Goal: Find specific page/section: Find specific page/section

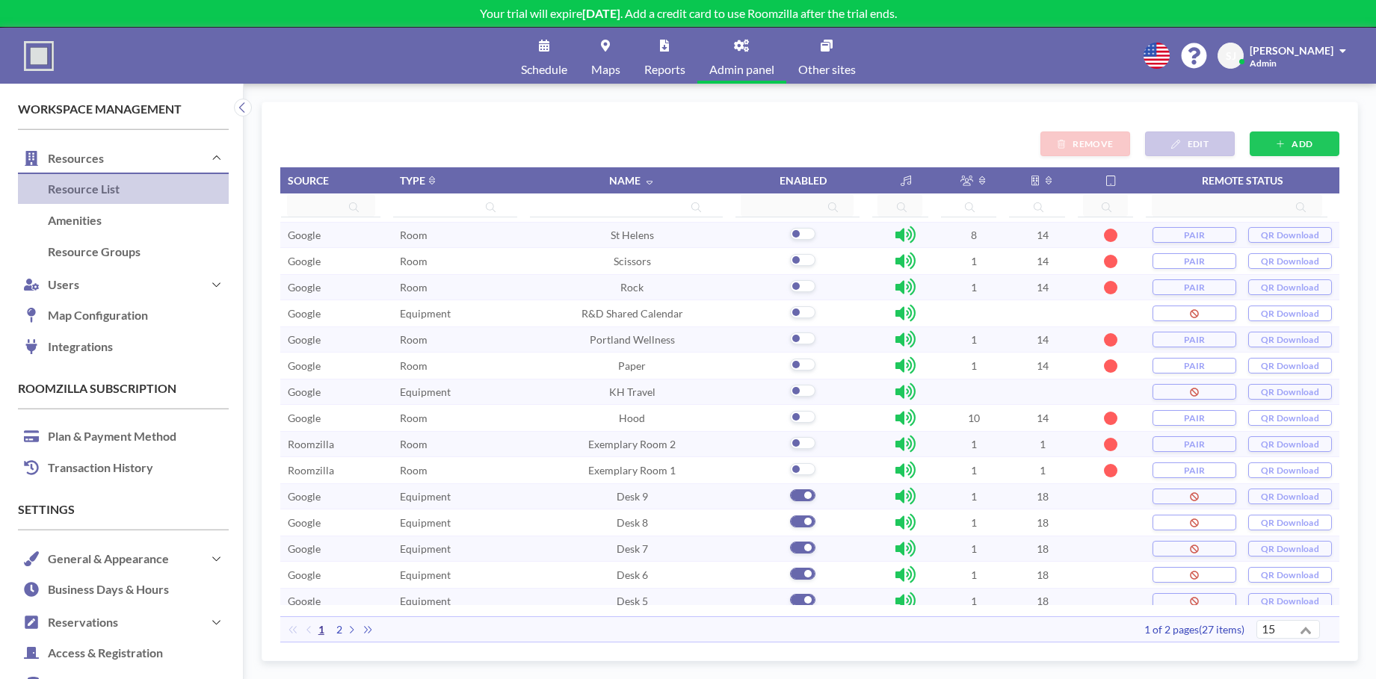
scroll to position [8, 0]
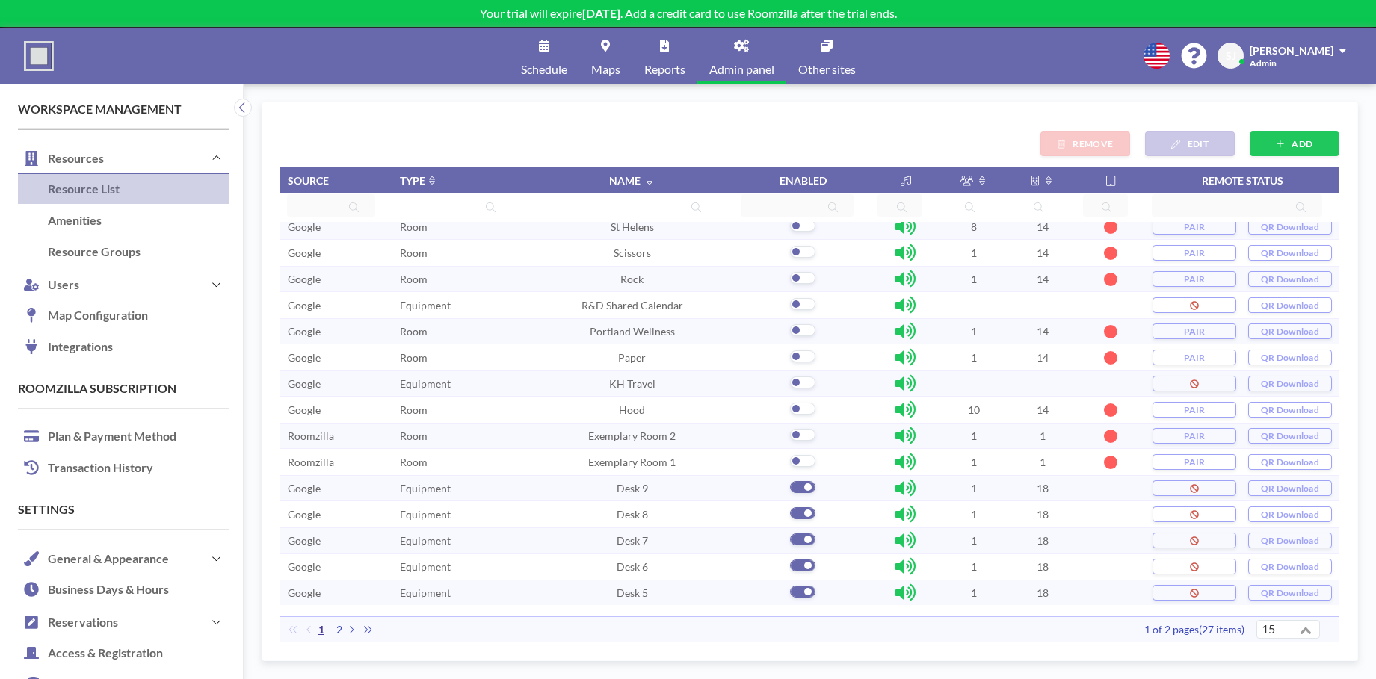
click at [339, 631] on span "2" at bounding box center [339, 629] width 18 height 13
click at [321, 629] on span "1" at bounding box center [321, 629] width 18 height 13
click at [652, 207] on input at bounding box center [627, 205] width 182 height 22
type input "desk"
click at [696, 210] on icon at bounding box center [696, 208] width 10 height 10
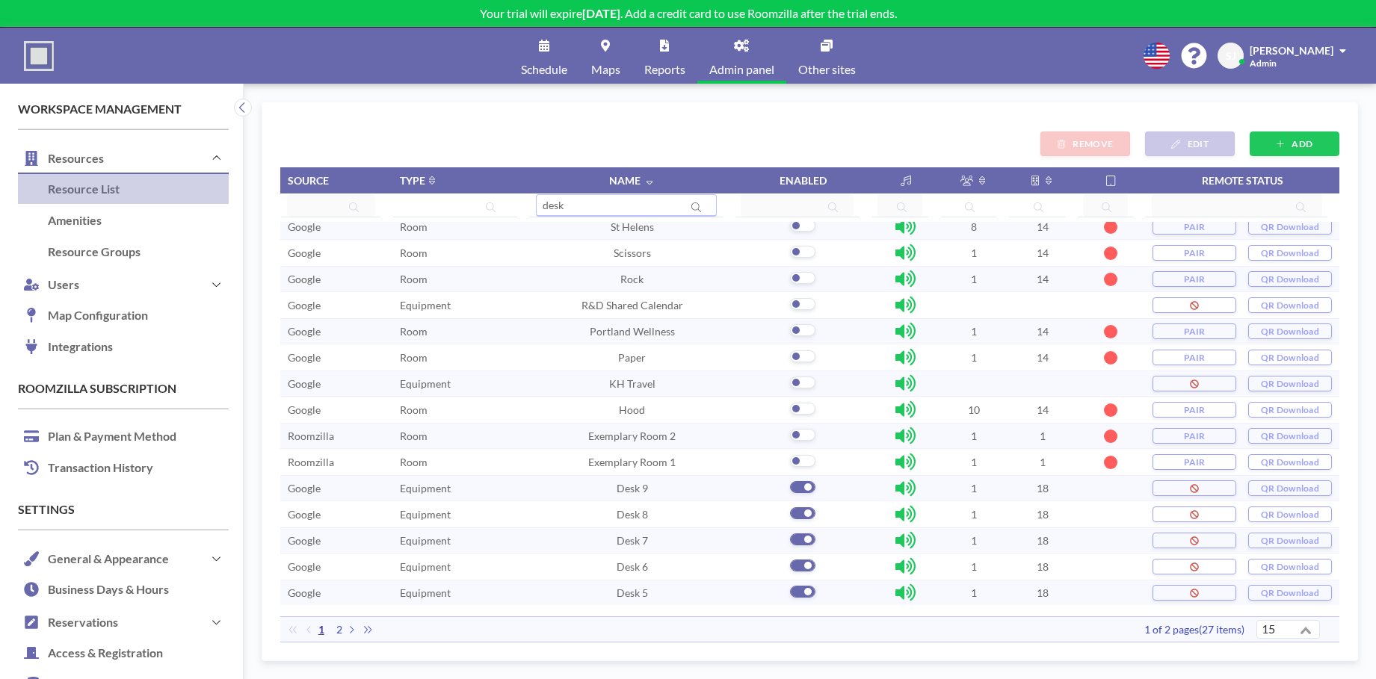
click at [626, 203] on input "desk" at bounding box center [627, 205] width 182 height 22
click at [511, 363] on td "Room" at bounding box center [460, 358] width 137 height 26
click at [351, 632] on icon at bounding box center [352, 629] width 4 height 7
click at [340, 633] on span "2" at bounding box center [339, 629] width 18 height 13
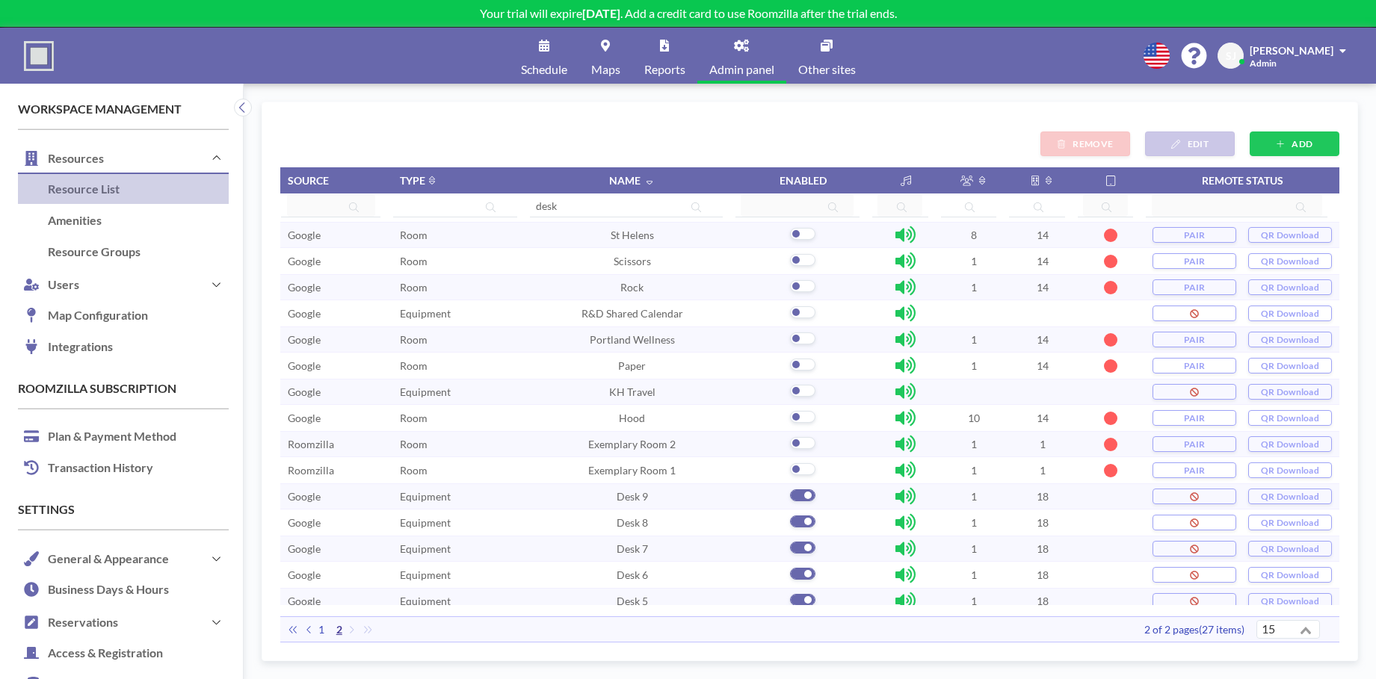
click at [887, 128] on div "ADD EDIT REMOVE Source Type Name Enabled Remote status desk Google Room St Hele…" at bounding box center [809, 381] width 1059 height 523
click at [104, 152] on button "Resources" at bounding box center [123, 158] width 211 height 32
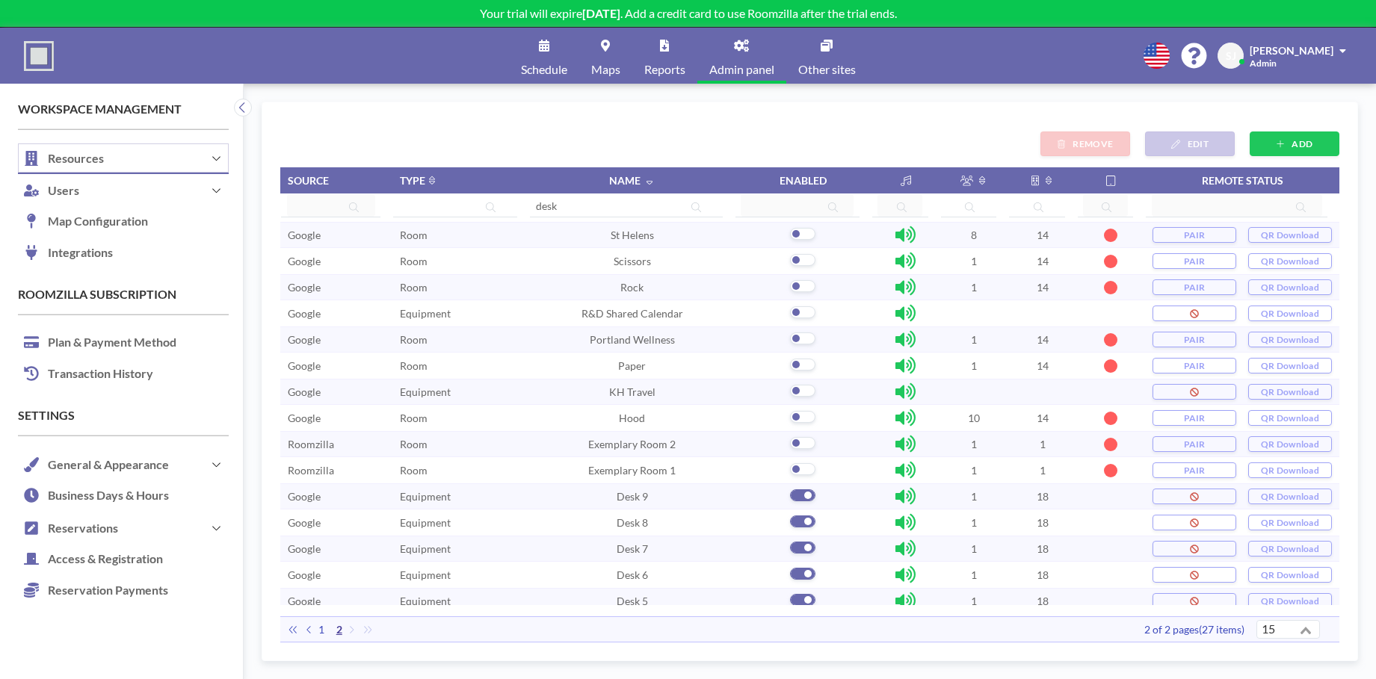
click at [104, 152] on button "Resources" at bounding box center [123, 158] width 211 height 32
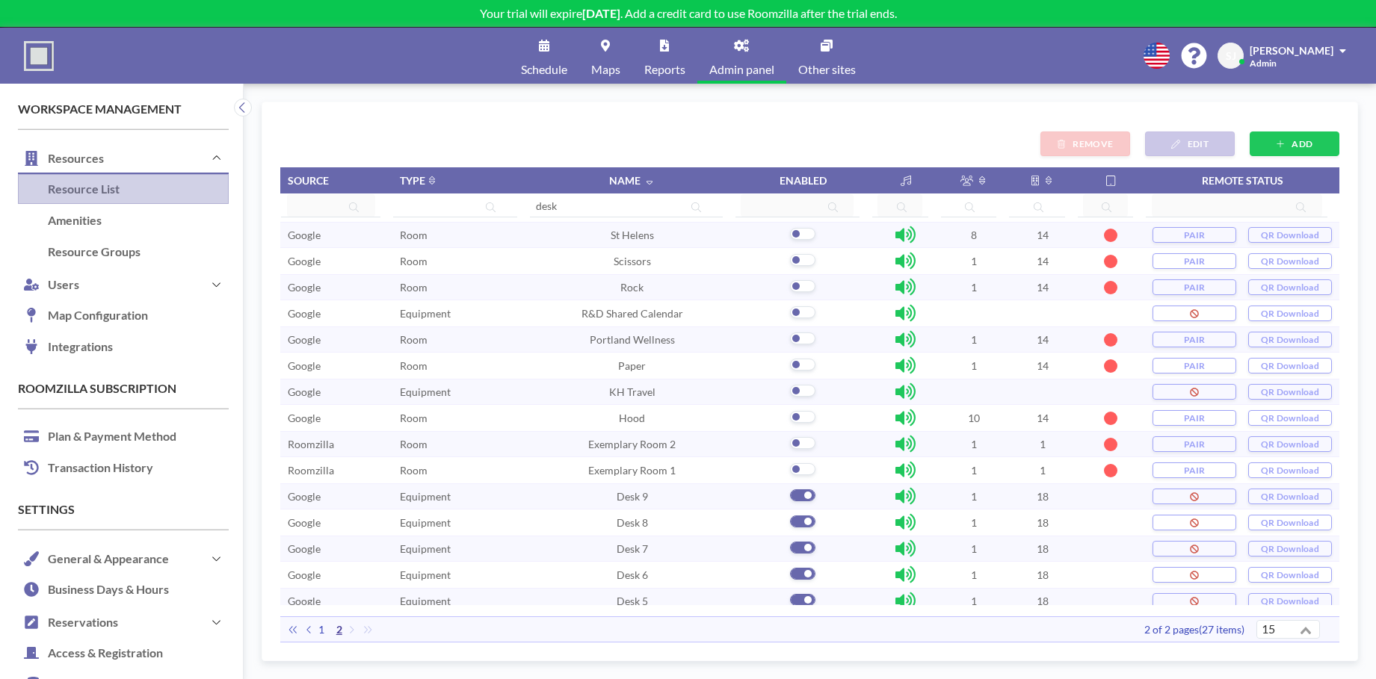
click at [106, 181] on link "Resource List" at bounding box center [123, 189] width 211 height 31
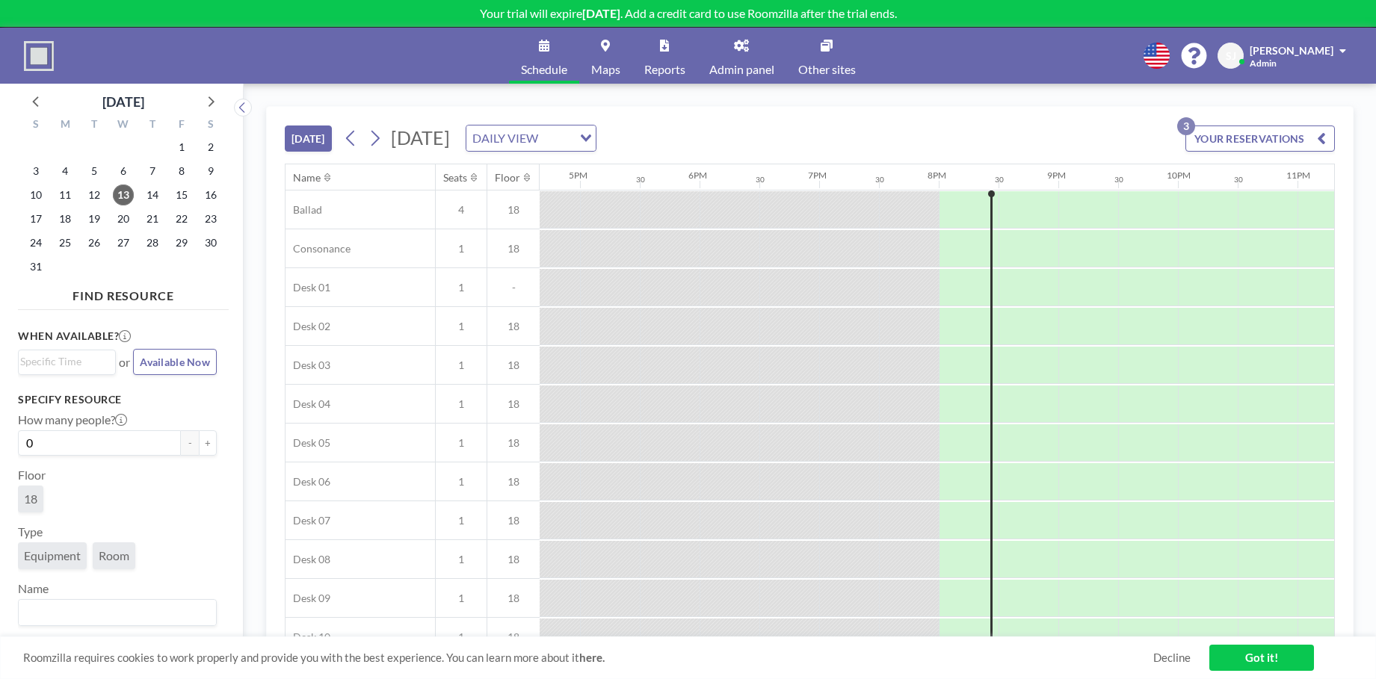
scroll to position [0, 2077]
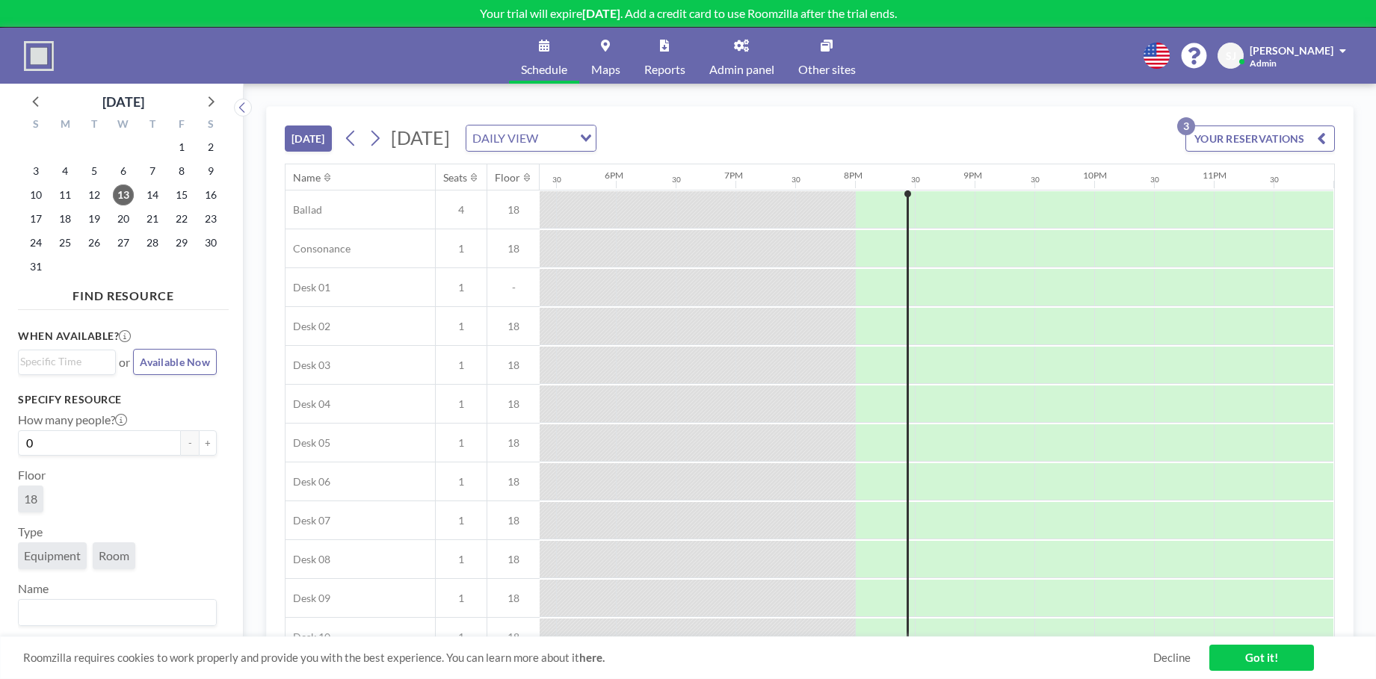
click at [818, 64] on span "Other sites" at bounding box center [827, 70] width 58 height 12
